Goal: Navigation & Orientation: Find specific page/section

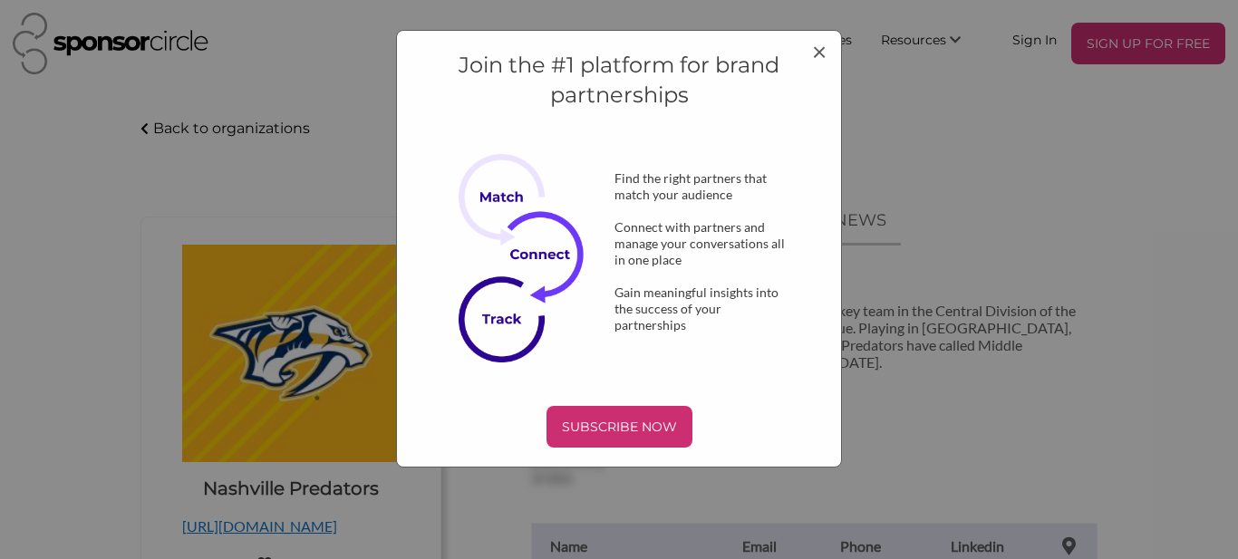
click at [180, 168] on div "Join the #1 platform for brand partnerships Find the right partners that match …" at bounding box center [619, 279] width 1238 height 559
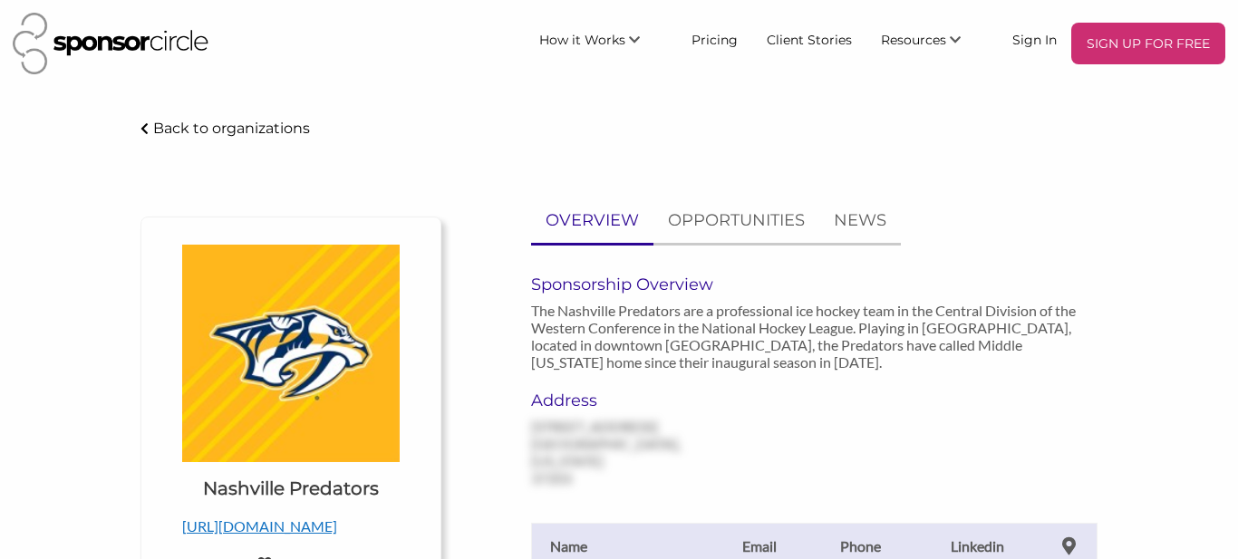
click at [55, 60] on img at bounding box center [111, 44] width 196 height 62
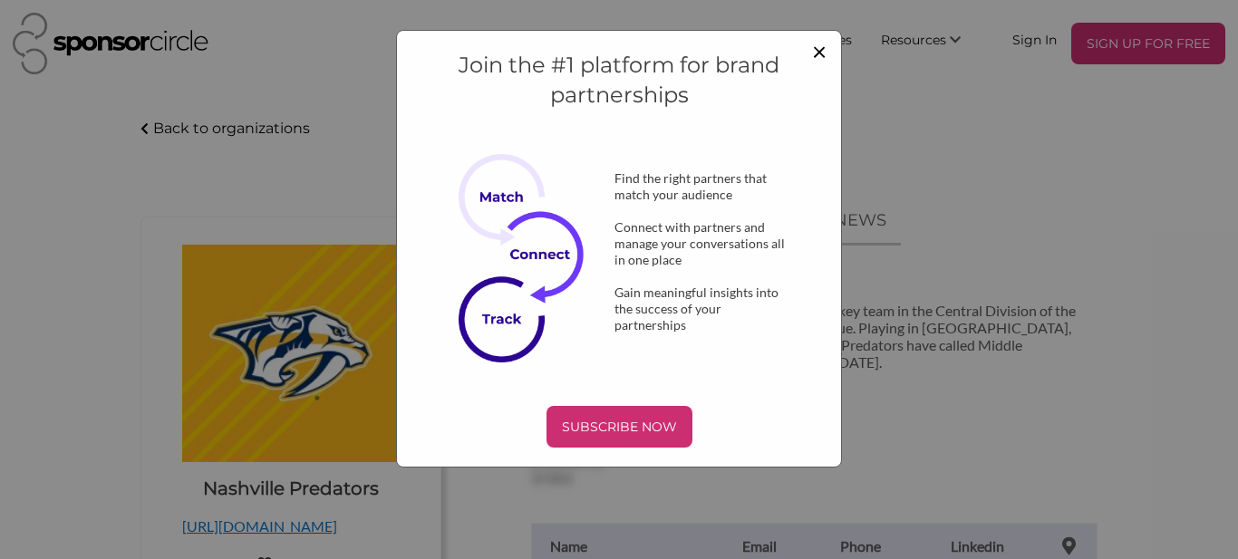
click at [825, 53] on span "×" at bounding box center [819, 50] width 14 height 31
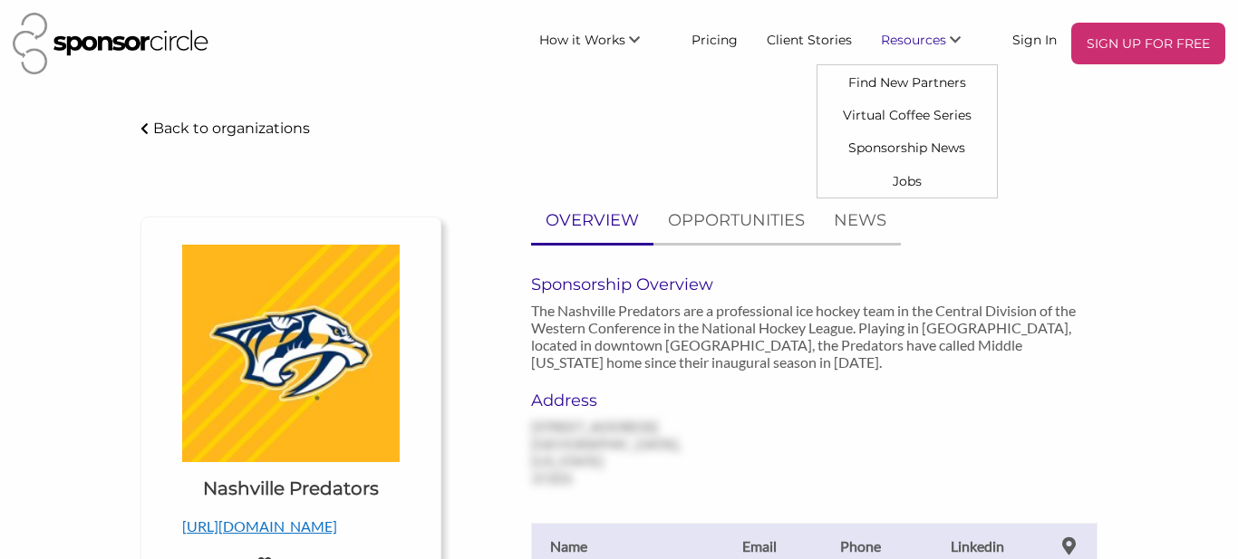
click at [893, 57] on li "Resources Find New Partners Virtual Coffee Series Sponsorship News Jobs" at bounding box center [931, 44] width 131 height 42
click at [950, 46] on link "Resources" at bounding box center [931, 39] width 131 height 33
click at [939, 46] on span "Resources" at bounding box center [913, 40] width 65 height 16
click at [948, 53] on link "Resources" at bounding box center [931, 39] width 131 height 33
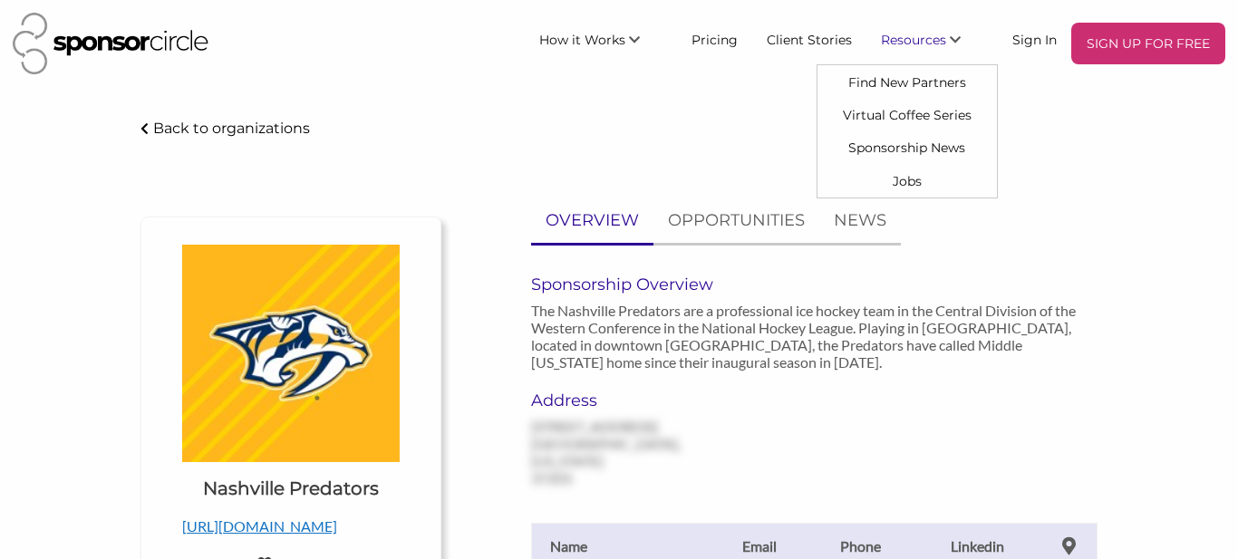
click at [958, 32] on link "Resources" at bounding box center [931, 39] width 131 height 33
click at [966, 35] on link "Resources" at bounding box center [931, 39] width 131 height 33
click at [185, 126] on p "Back to organizations" at bounding box center [231, 128] width 157 height 17
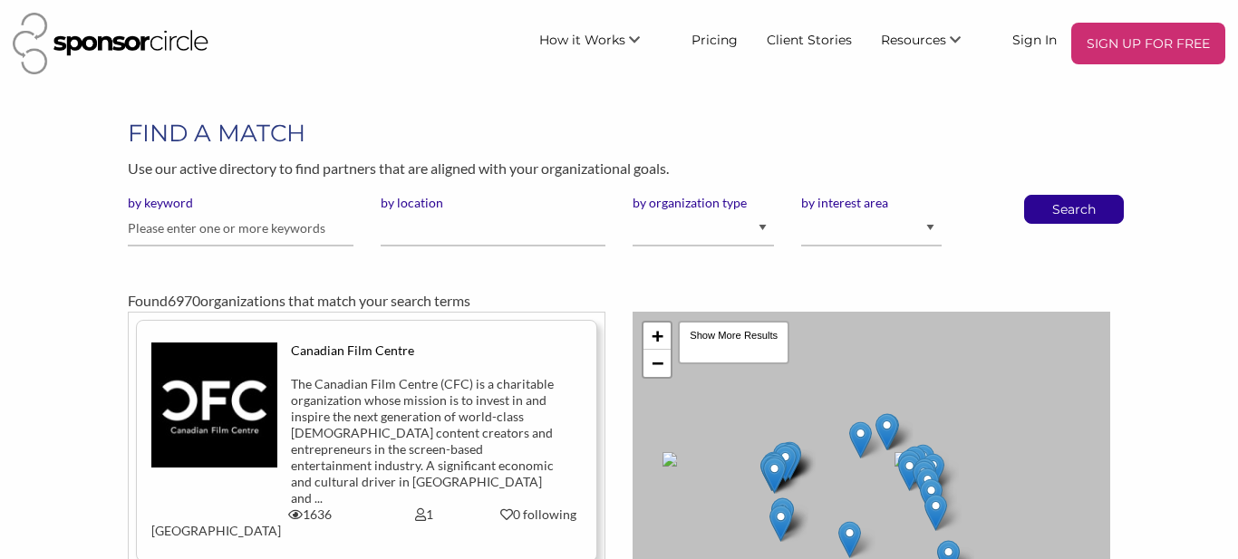
click at [86, 11] on div "How it Works For Suppliers and Sponsors For Events and Sports Teams For Agencie…" at bounding box center [618, 43] width 1226 height 76
